Goal: Information Seeking & Learning: Learn about a topic

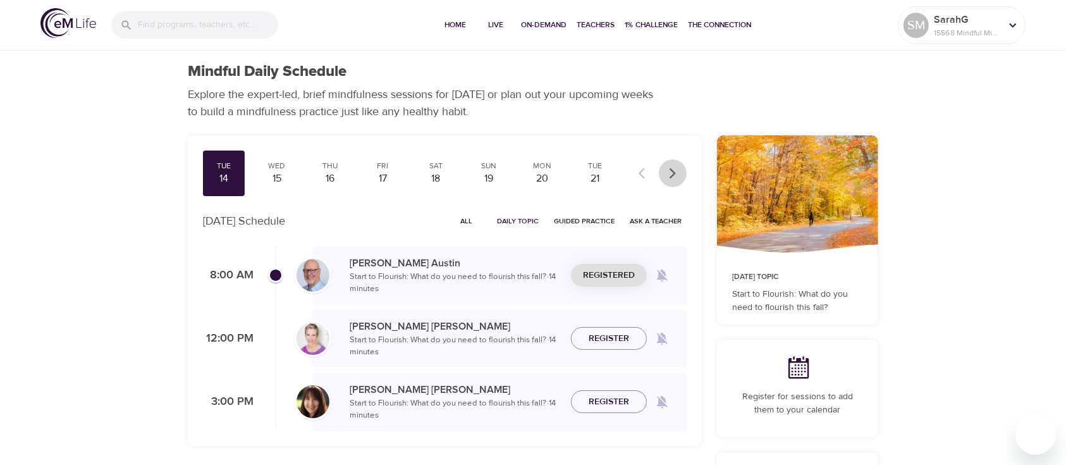
click at [664, 175] on button "button" at bounding box center [673, 173] width 28 height 28
click at [219, 161] on div "Tue" at bounding box center [224, 166] width 32 height 11
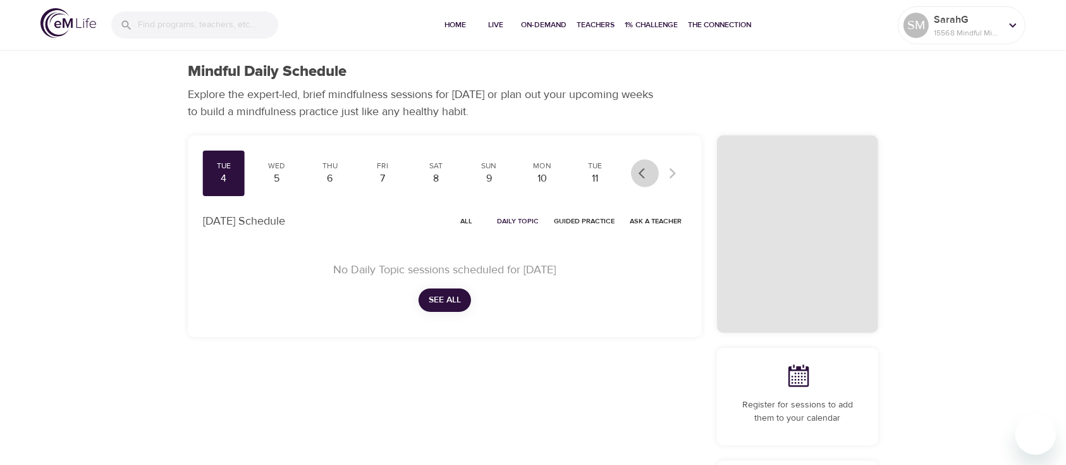
click at [649, 169] on icon "button" at bounding box center [645, 173] width 13 height 13
click at [648, 170] on icon "button" at bounding box center [645, 173] width 13 height 13
click at [539, 171] on div "2" at bounding box center [542, 178] width 32 height 15
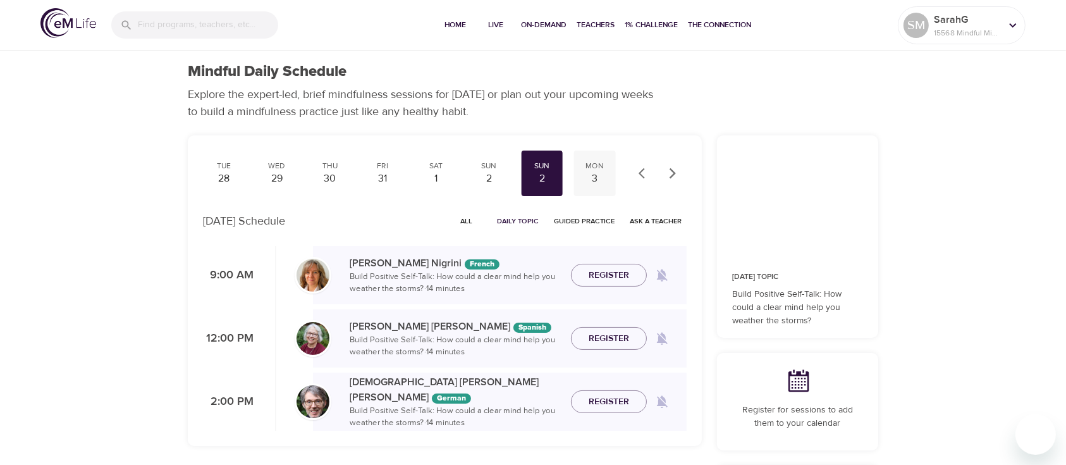
click at [587, 168] on div "Mon" at bounding box center [595, 166] width 32 height 11
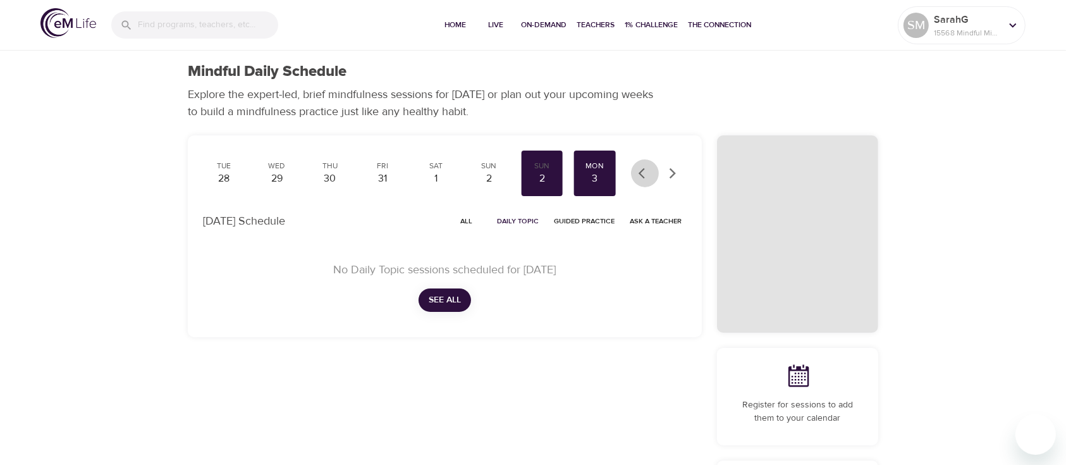
click at [643, 174] on icon "button" at bounding box center [645, 173] width 13 height 13
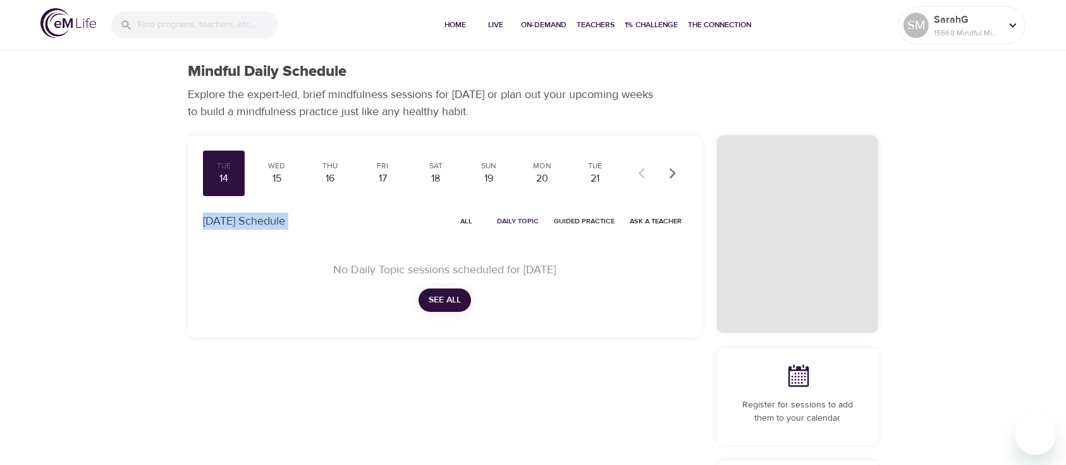
click at [643, 174] on div at bounding box center [659, 173] width 56 height 28
click at [228, 170] on div "Tue" at bounding box center [224, 166] width 32 height 11
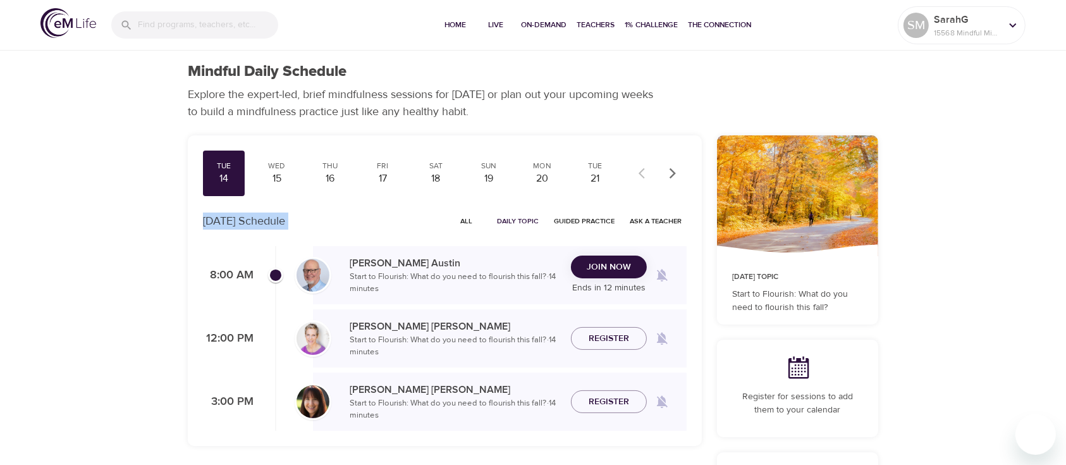
click at [624, 276] on button "Join Now" at bounding box center [609, 267] width 76 height 23
